Goal: Task Accomplishment & Management: Complete application form

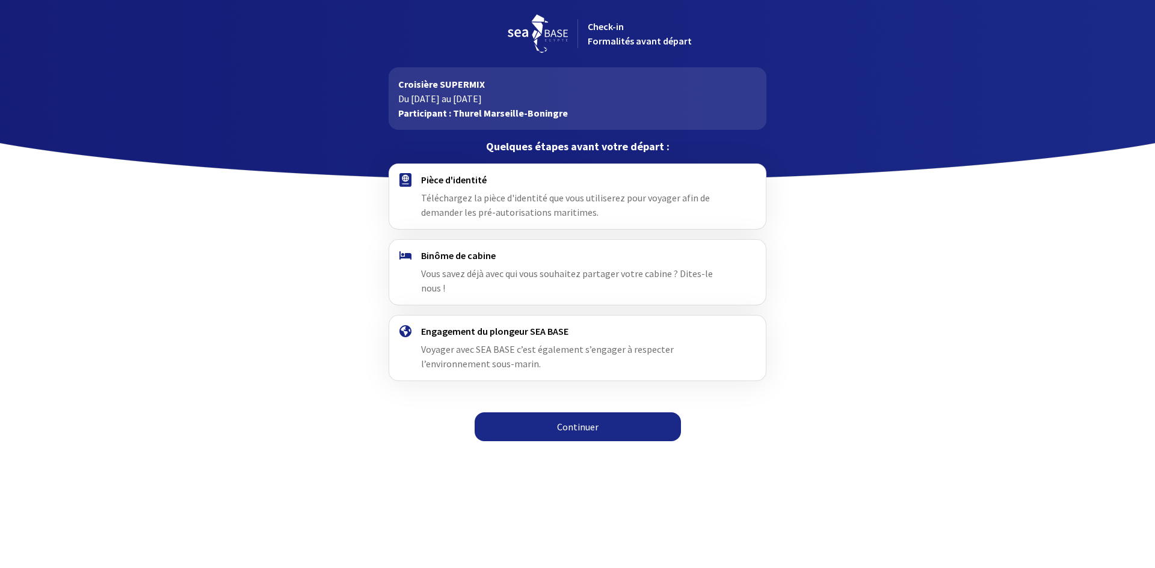
click at [547, 413] on link "Continuer" at bounding box center [577, 427] width 206 height 29
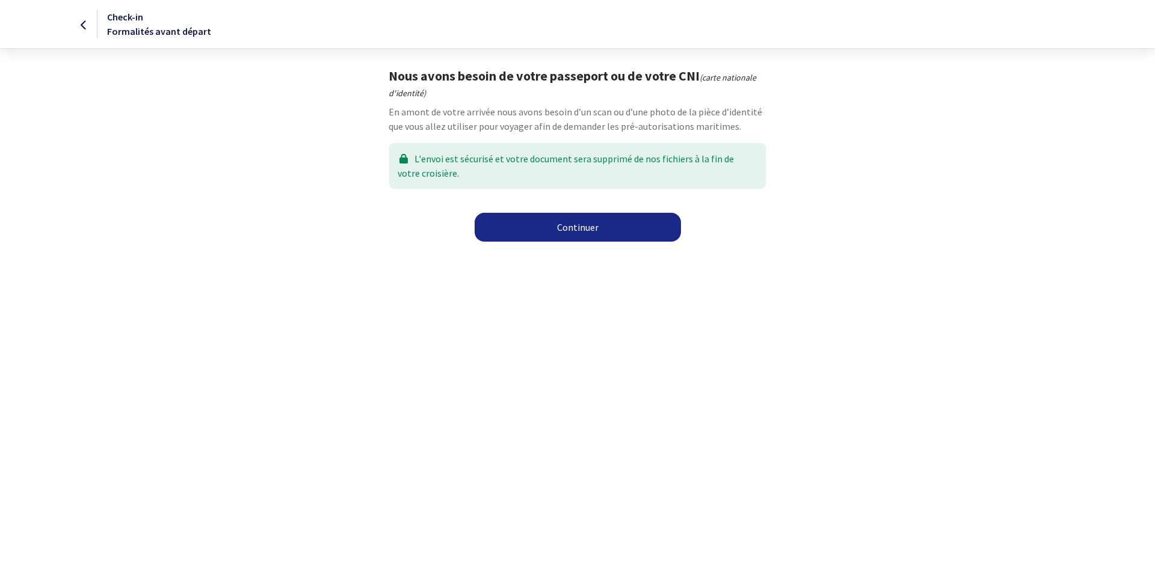
click at [551, 228] on link "Continuer" at bounding box center [577, 227] width 206 height 29
